Goal: Transaction & Acquisition: Purchase product/service

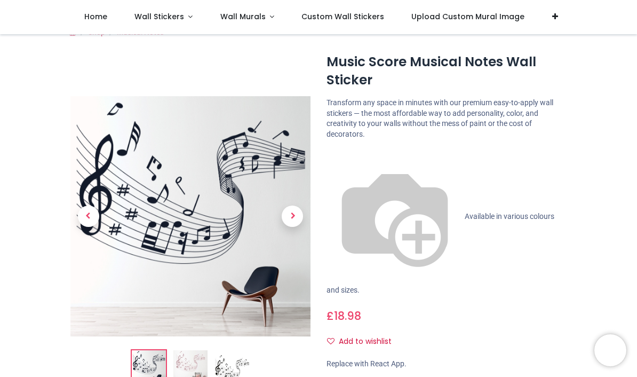
scroll to position [85, 0]
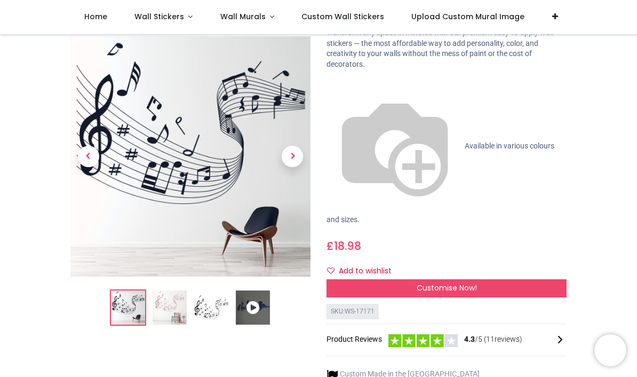
click at [166, 302] on img at bounding box center [170, 308] width 34 height 34
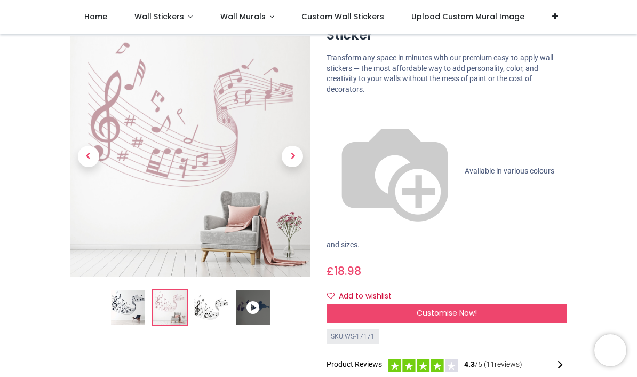
scroll to position [61, 0]
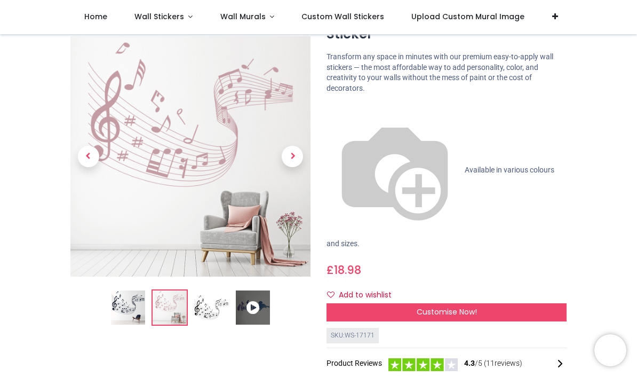
click at [211, 303] on img at bounding box center [211, 308] width 34 height 34
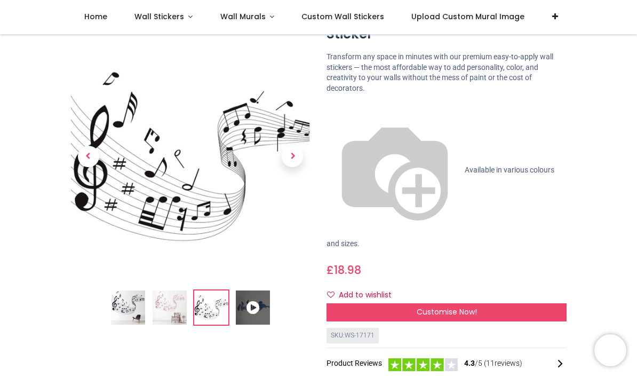
click at [246, 305] on icon at bounding box center [253, 308] width 34 height 34
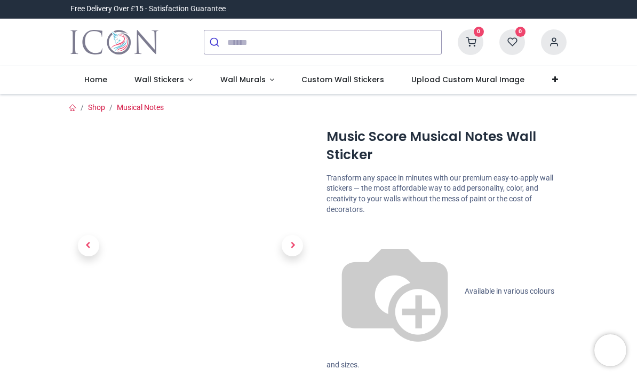
scroll to position [0, 0]
click at [323, 82] on span "Custom Wall Stickers" at bounding box center [342, 79] width 83 height 11
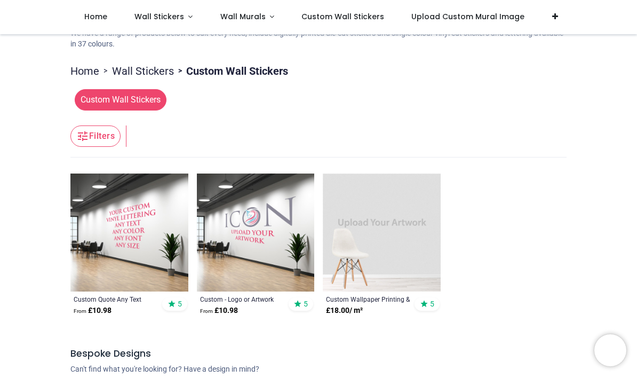
scroll to position [129, 0]
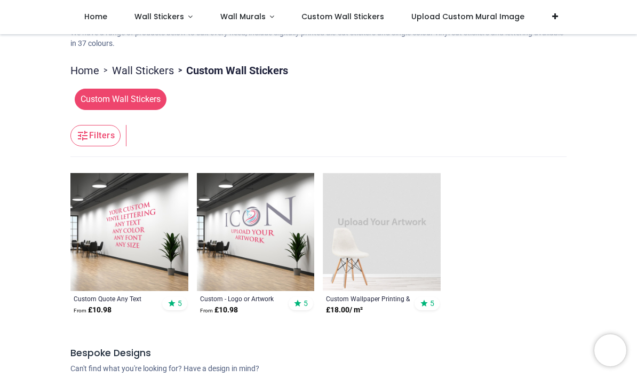
click at [104, 97] on span "Custom Wall Stickers" at bounding box center [121, 99] width 92 height 21
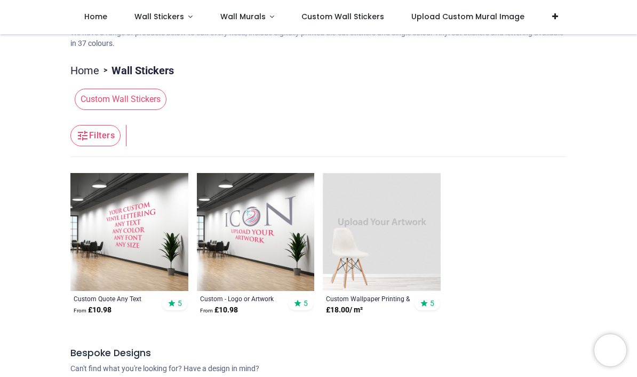
click at [97, 102] on span "Custom Wall Stickers" at bounding box center [121, 99] width 92 height 21
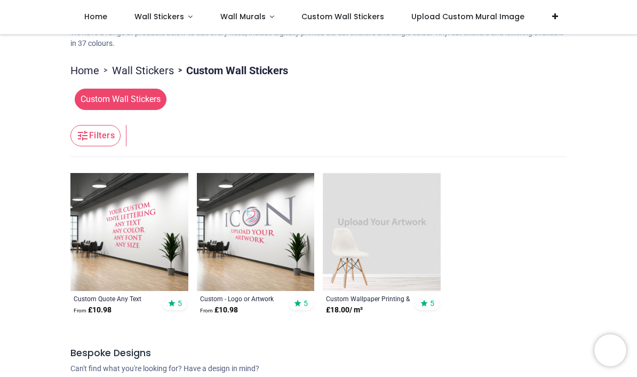
click at [81, 133] on icon "button" at bounding box center [83, 136] width 10 height 10
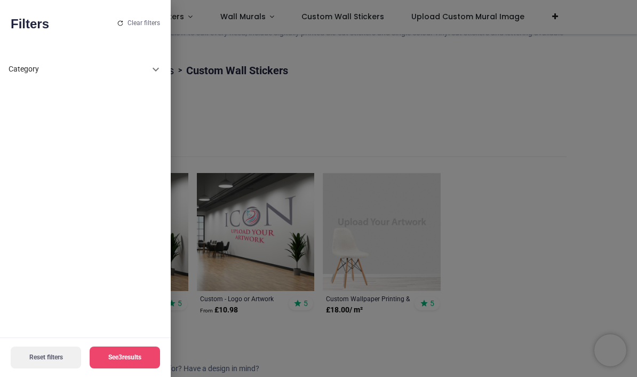
click at [23, 66] on div "Category" at bounding box center [79, 69] width 141 height 11
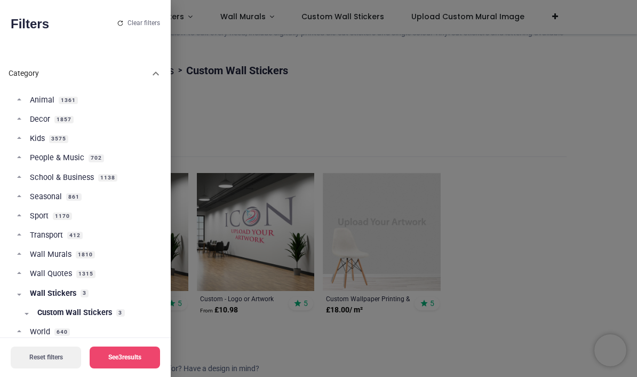
click at [53, 155] on span "People & Music" at bounding box center [57, 158] width 54 height 11
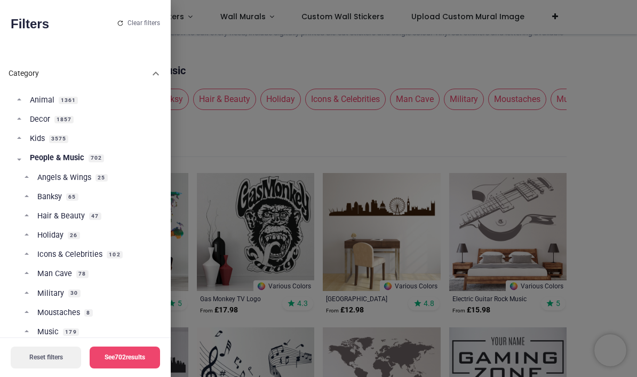
click at [128, 358] on button "See 702 results" at bounding box center [125, 357] width 70 height 22
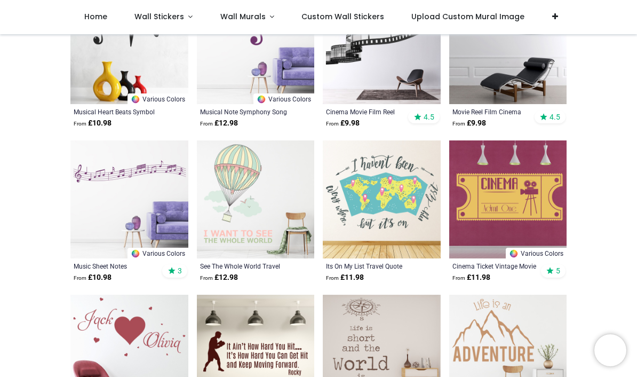
scroll to position [2317, 0]
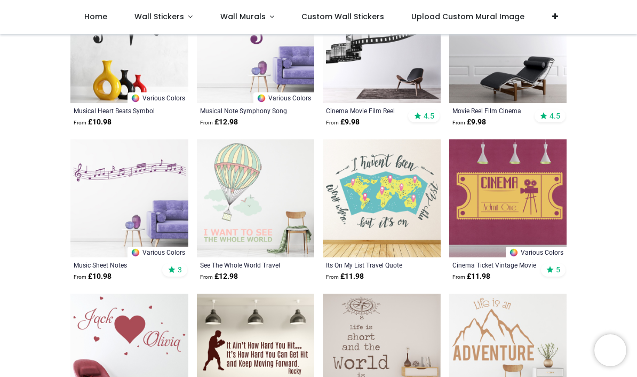
click at [100, 176] on img at bounding box center [129, 198] width 118 height 118
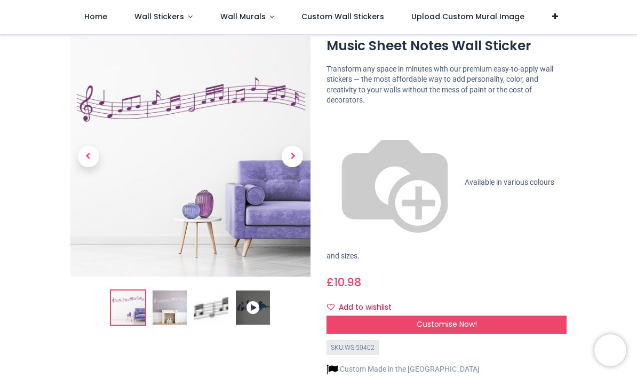
scroll to position [28, 0]
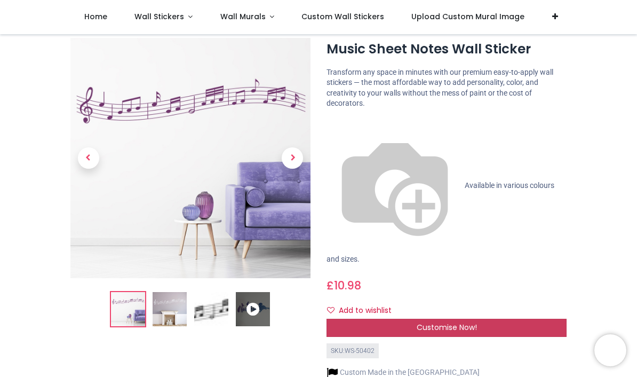
click at [442, 322] on span "Customise Now!" at bounding box center [447, 327] width 60 height 11
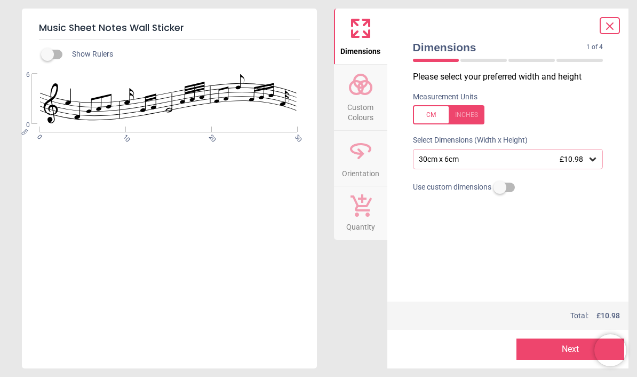
click at [357, 93] on circle at bounding box center [356, 87] width 13 height 13
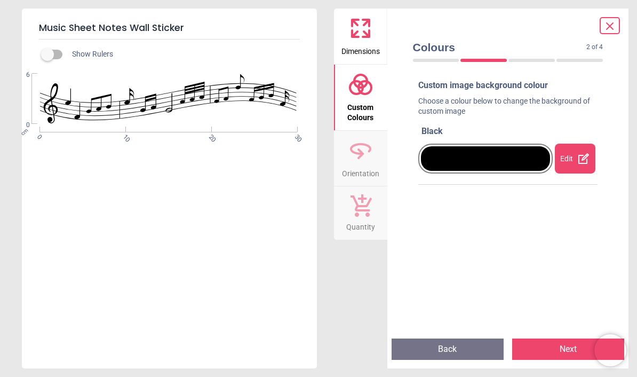
click at [573, 155] on div "Edit" at bounding box center [575, 159] width 41 height 30
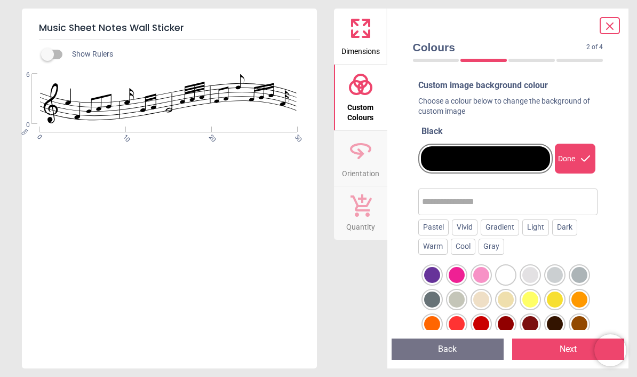
click at [431, 272] on div at bounding box center [432, 275] width 16 height 16
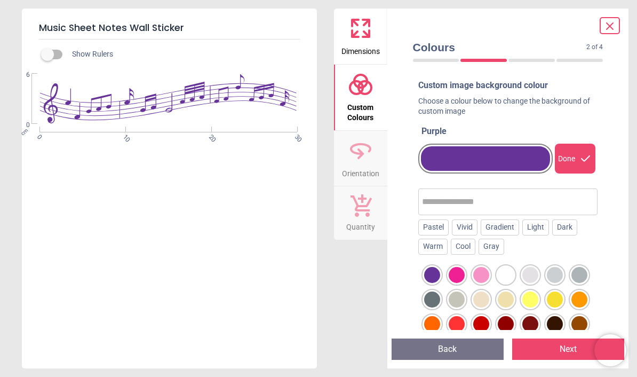
click at [435, 60] on div at bounding box center [436, 60] width 46 height 3
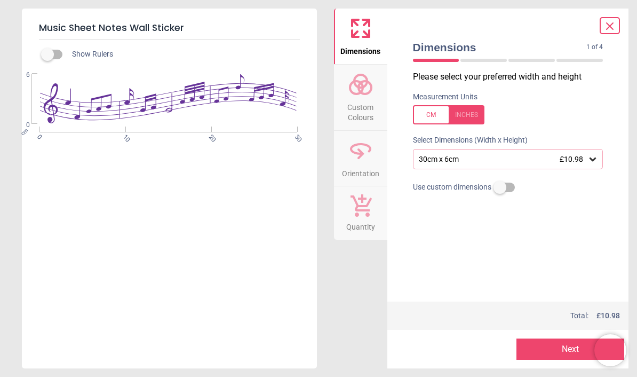
click at [477, 60] on div at bounding box center [483, 60] width 46 height 3
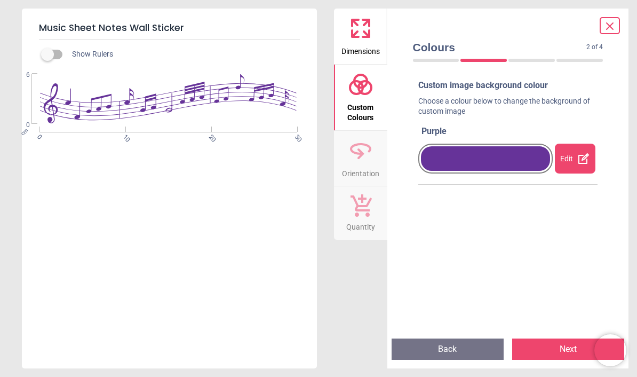
click at [532, 59] on div at bounding box center [531, 60] width 46 height 3
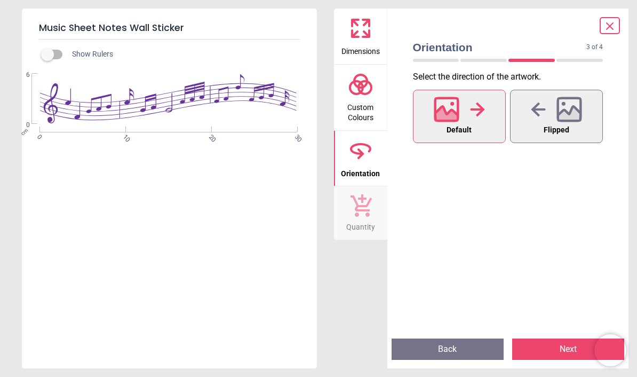
click at [575, 55] on div "3 of 5" at bounding box center [508, 60] width 199 height 11
click at [429, 61] on div at bounding box center [436, 60] width 46 height 3
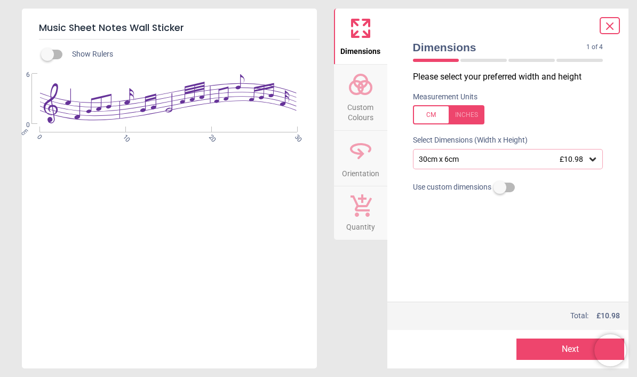
click at [475, 61] on div at bounding box center [483, 60] width 46 height 3
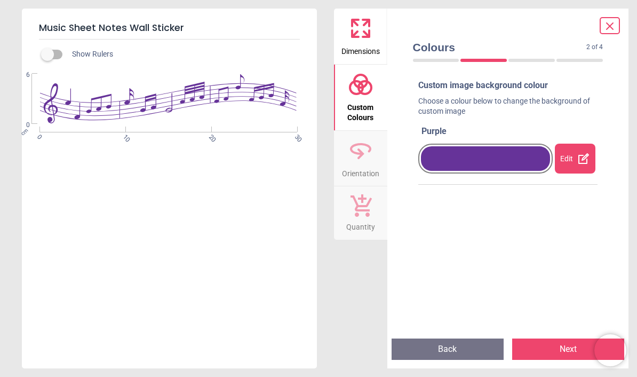
click at [226, 86] on div "WS-50402 Created with Snap null" at bounding box center [168, 99] width 293 height 50
click at [225, 104] on div "WS-50402 Created with Snap null" at bounding box center [168, 99] width 293 height 50
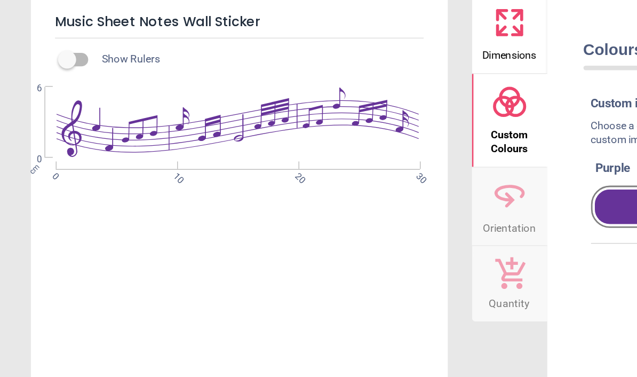
click at [50, 97] on div "WS-50402 Created with Snap null" at bounding box center [168, 99] width 293 height 50
click at [48, 83] on div "WS-50402 Created with Snap null" at bounding box center [168, 99] width 293 height 50
